Goal: Transaction & Acquisition: Obtain resource

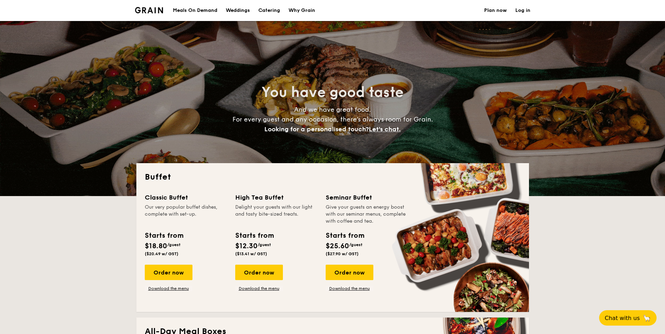
select select
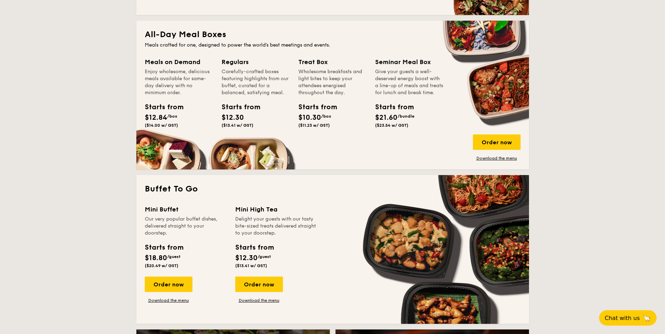
scroll to position [316, 0]
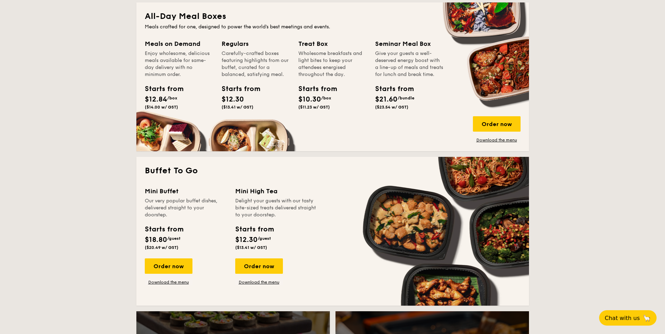
click at [161, 245] on div "Starts from $18.80 /guest ($20.49 w/ GST)" at bounding box center [164, 237] width 38 height 26
click at [174, 281] on link "Download the menu" at bounding box center [169, 283] width 48 height 6
